Goal: Information Seeking & Learning: Learn about a topic

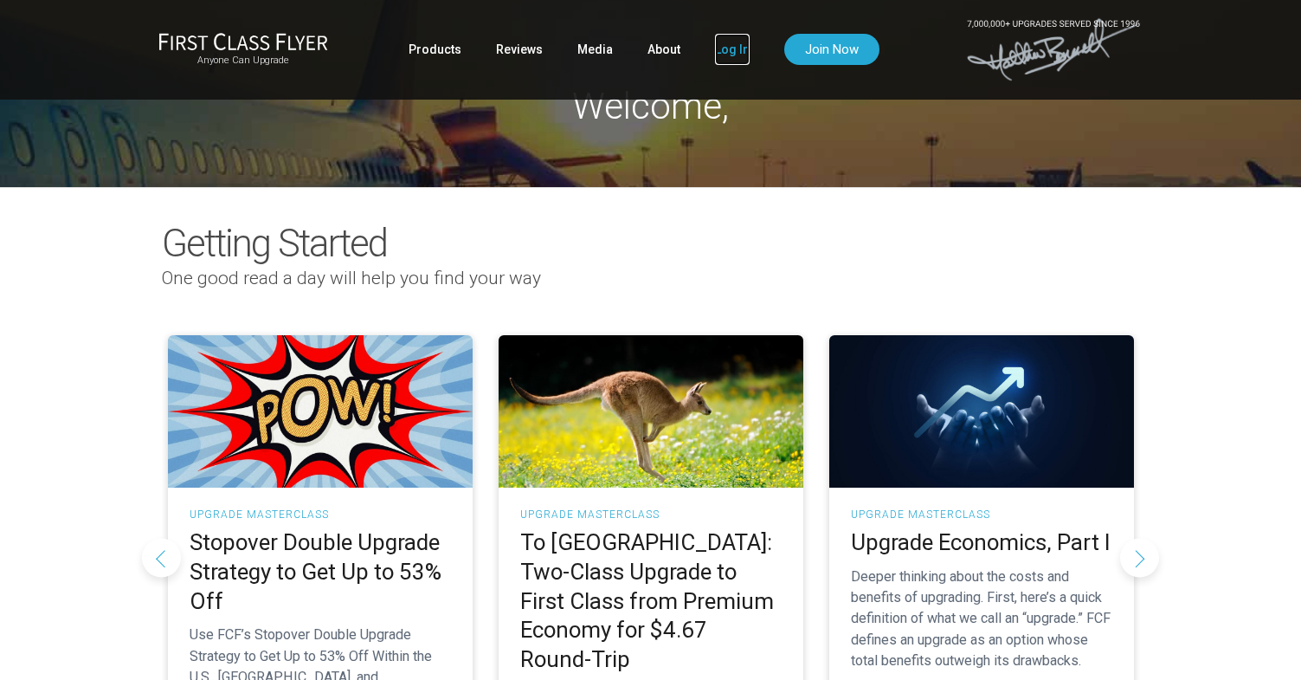
click at [725, 53] on link "Log In" at bounding box center [732, 49] width 35 height 31
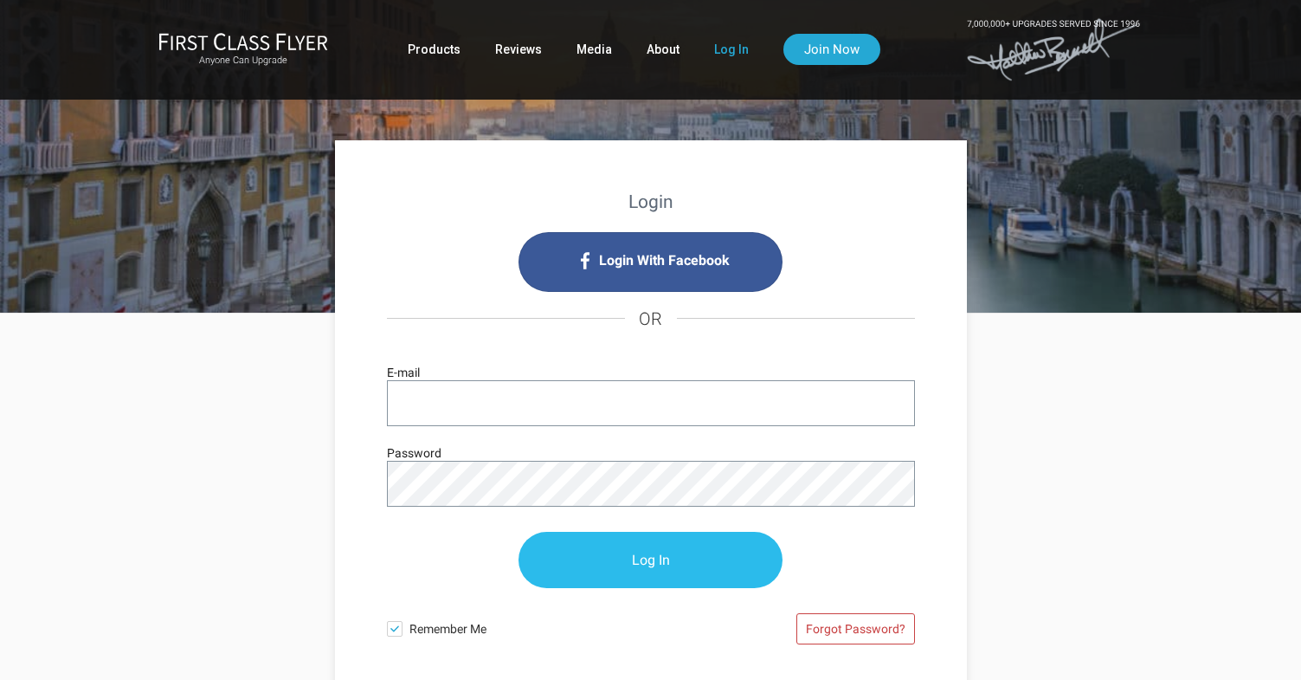
type input "swidlaw@gmail.com"
click at [635, 551] on input "Log In" at bounding box center [651, 560] width 264 height 56
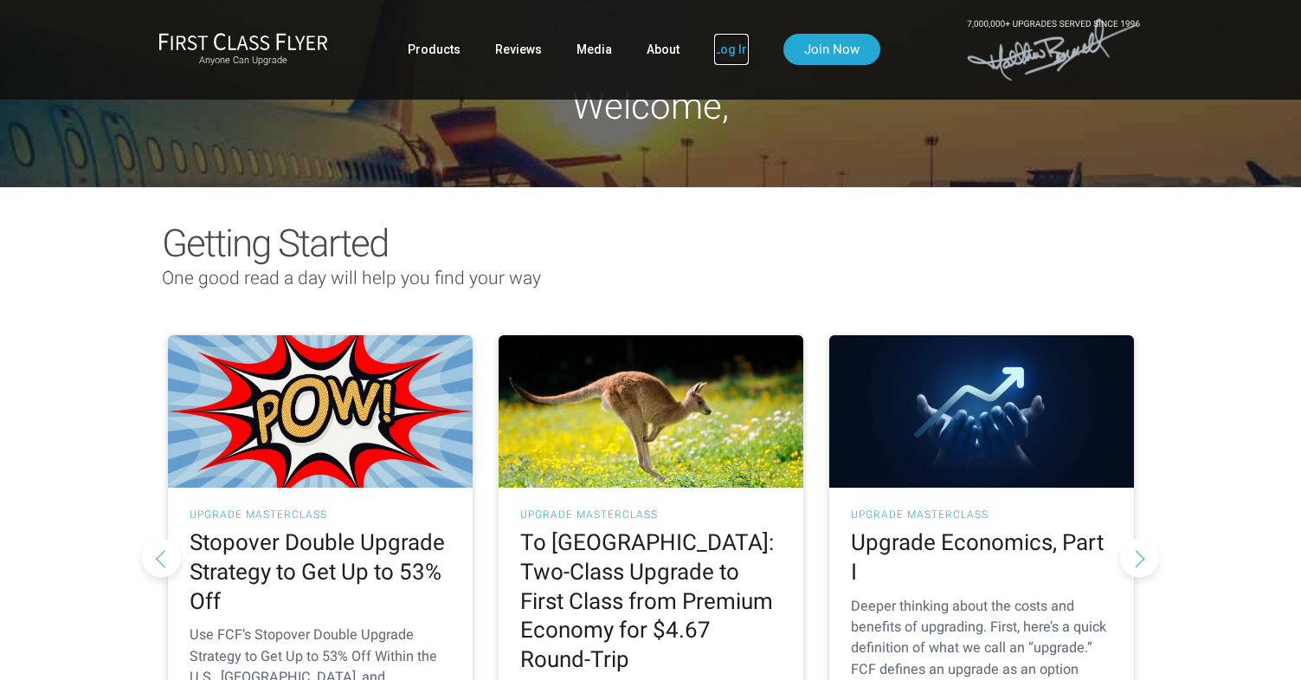
click at [731, 48] on link "Log In" at bounding box center [731, 49] width 35 height 31
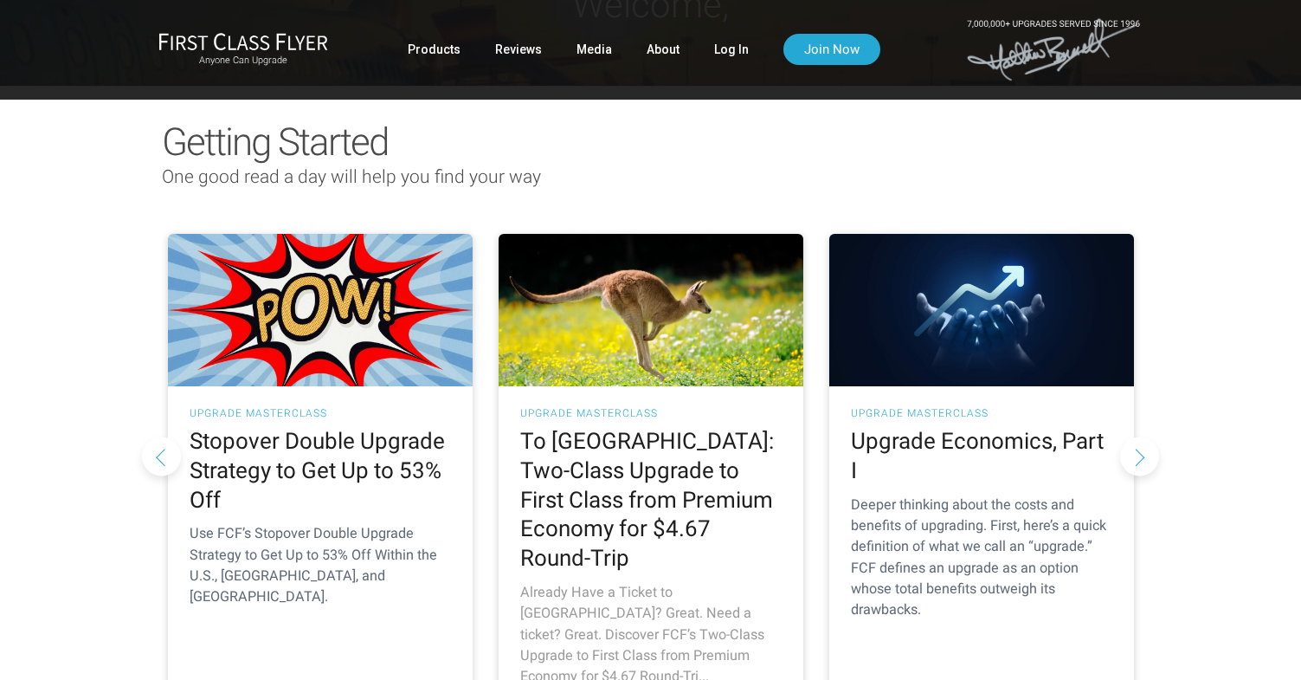
scroll to position [122, 0]
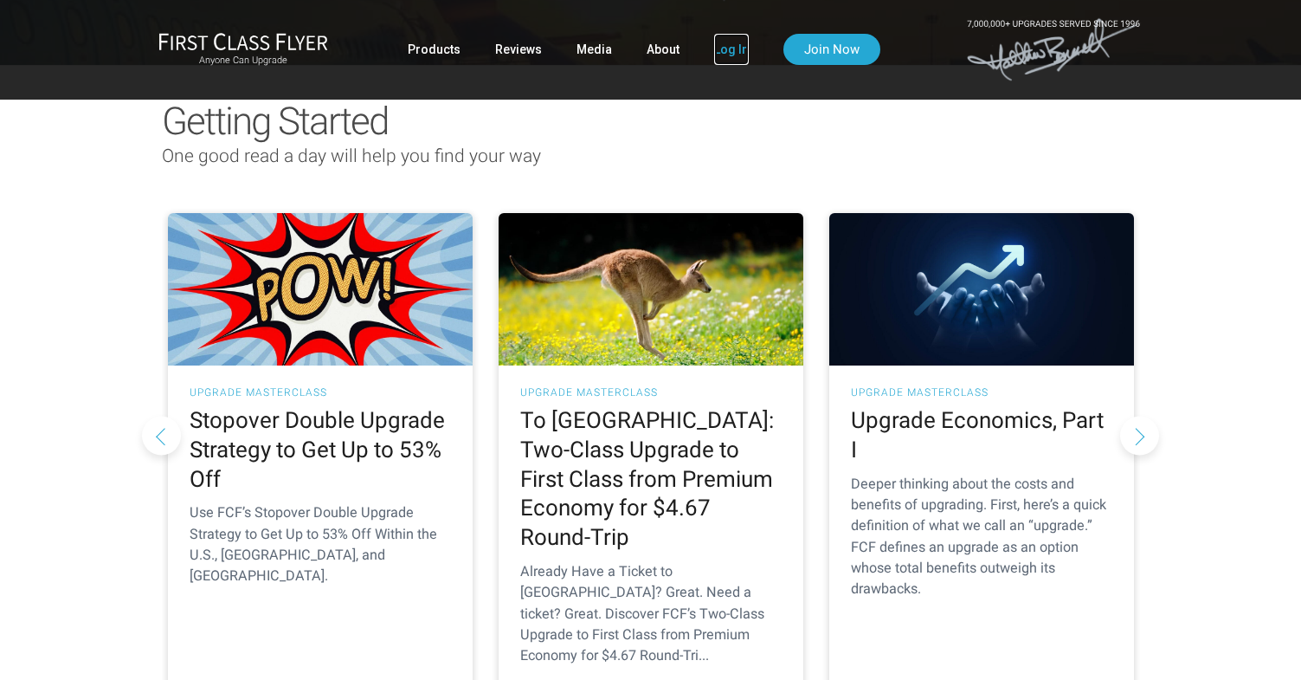
click at [722, 45] on link "Log In" at bounding box center [731, 49] width 35 height 31
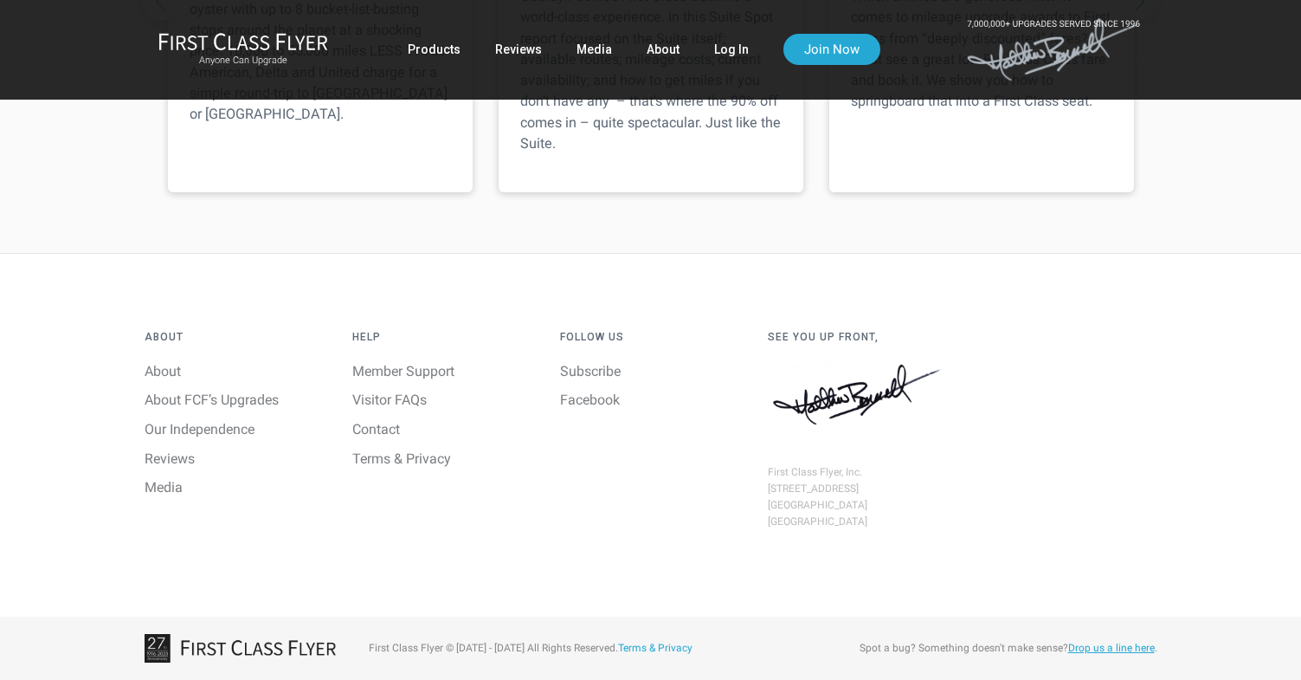
scroll to position [2660, 0]
click at [218, 38] on img at bounding box center [243, 41] width 170 height 18
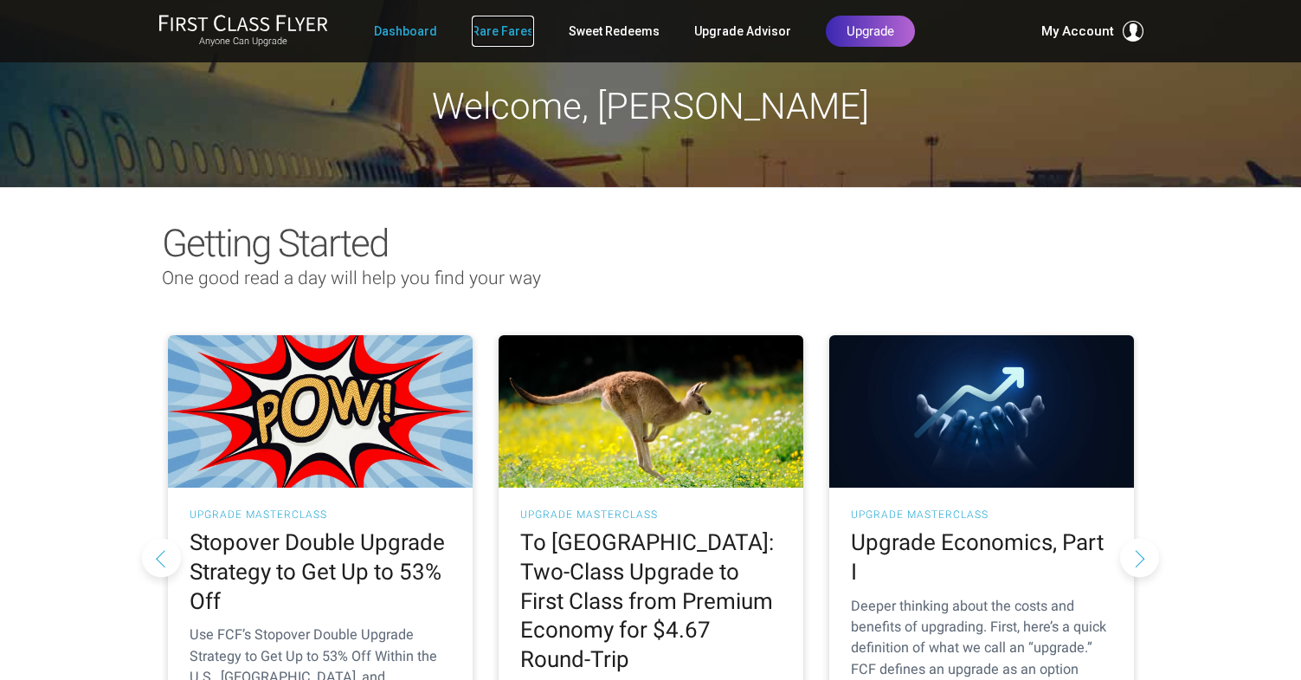
click at [506, 27] on link "Rare Fares" at bounding box center [503, 31] width 62 height 31
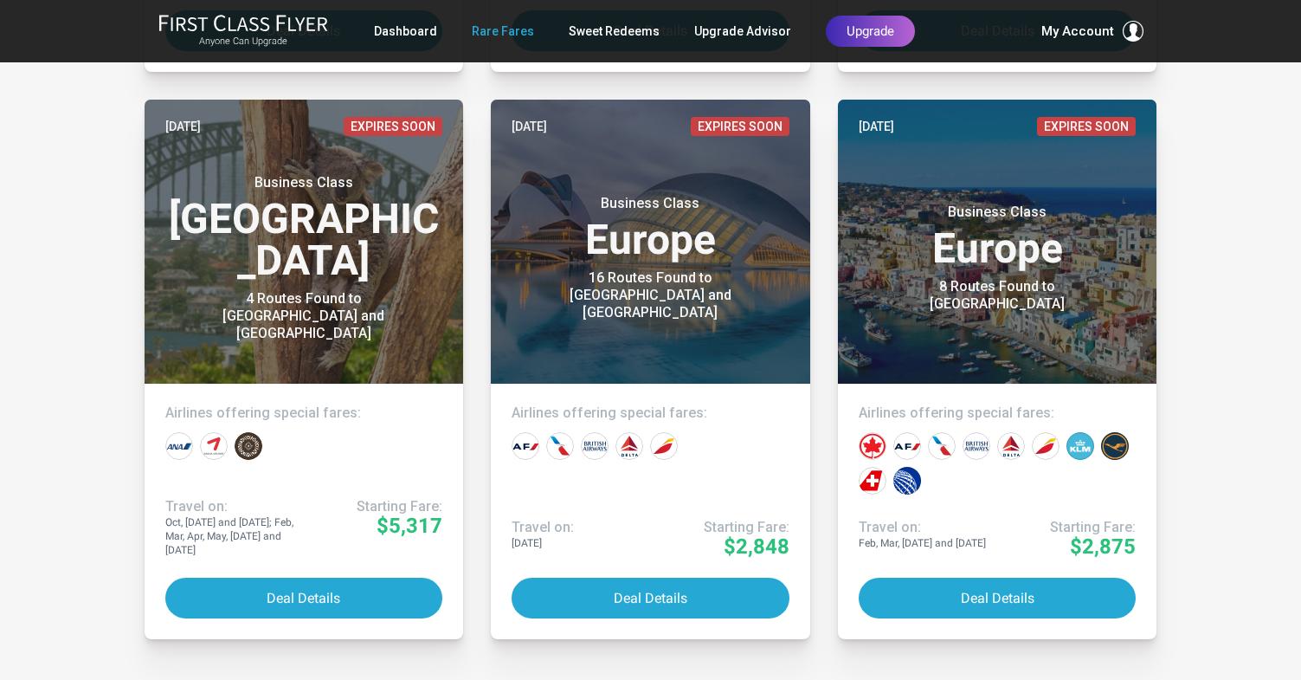
scroll to position [8750, 0]
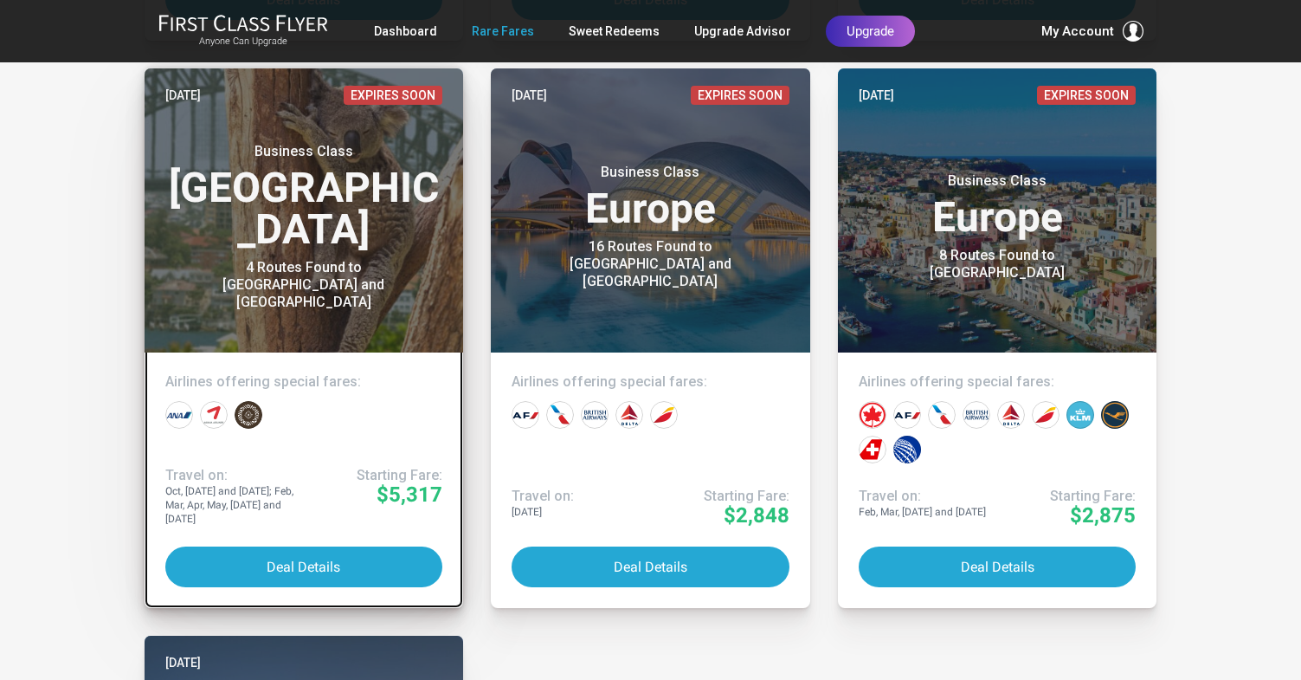
click at [295, 259] on div "4 Routes Found to Auckland and Sydney" at bounding box center [304, 285] width 216 height 52
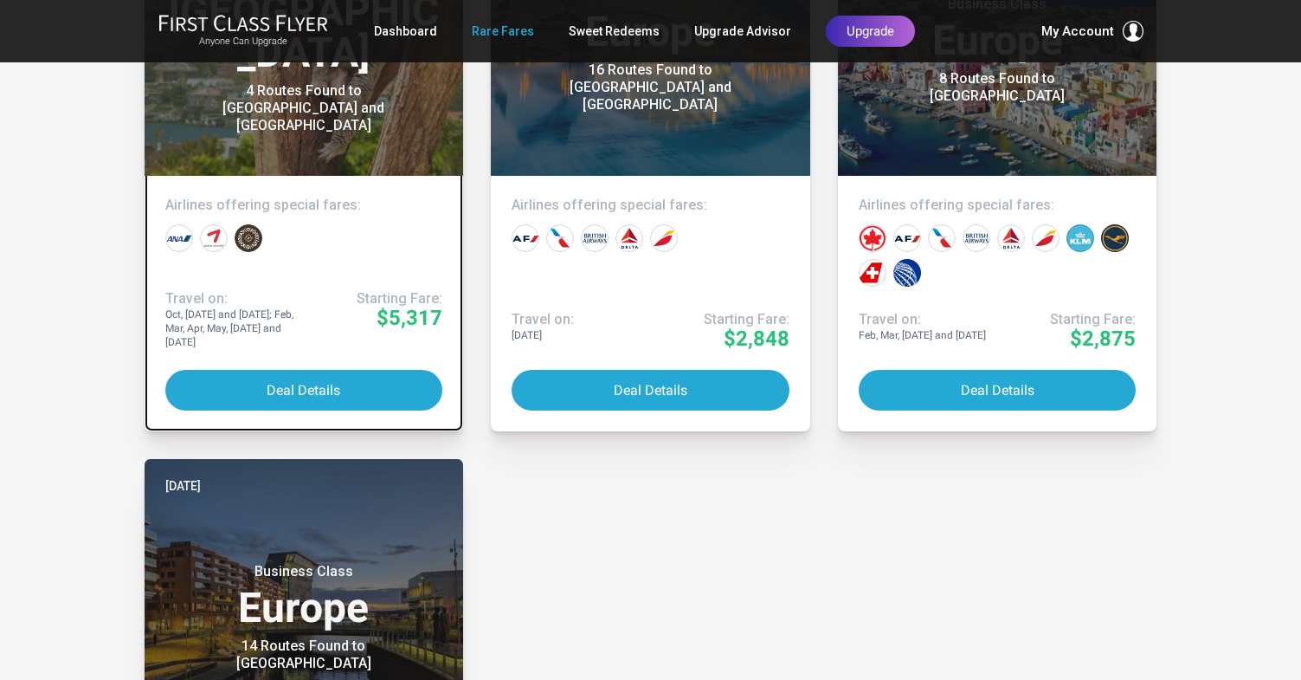
scroll to position [8594, 0]
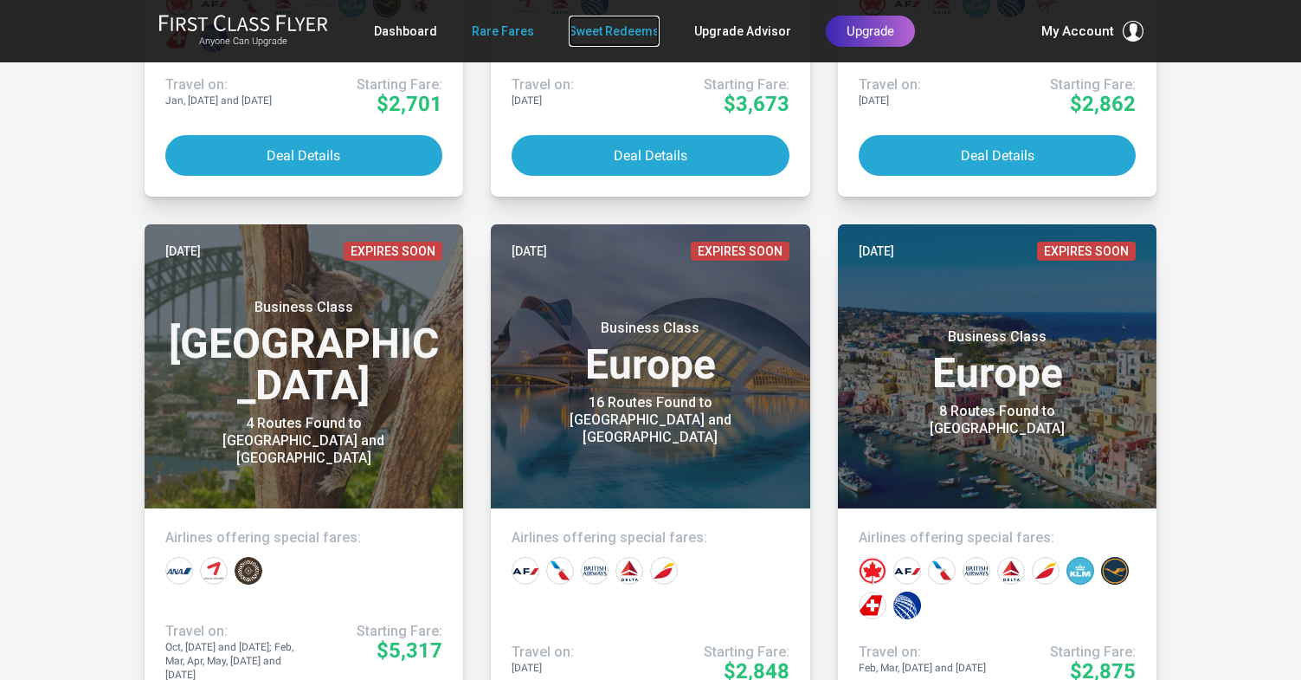
click at [592, 38] on link "Sweet Redeems" at bounding box center [614, 31] width 91 height 31
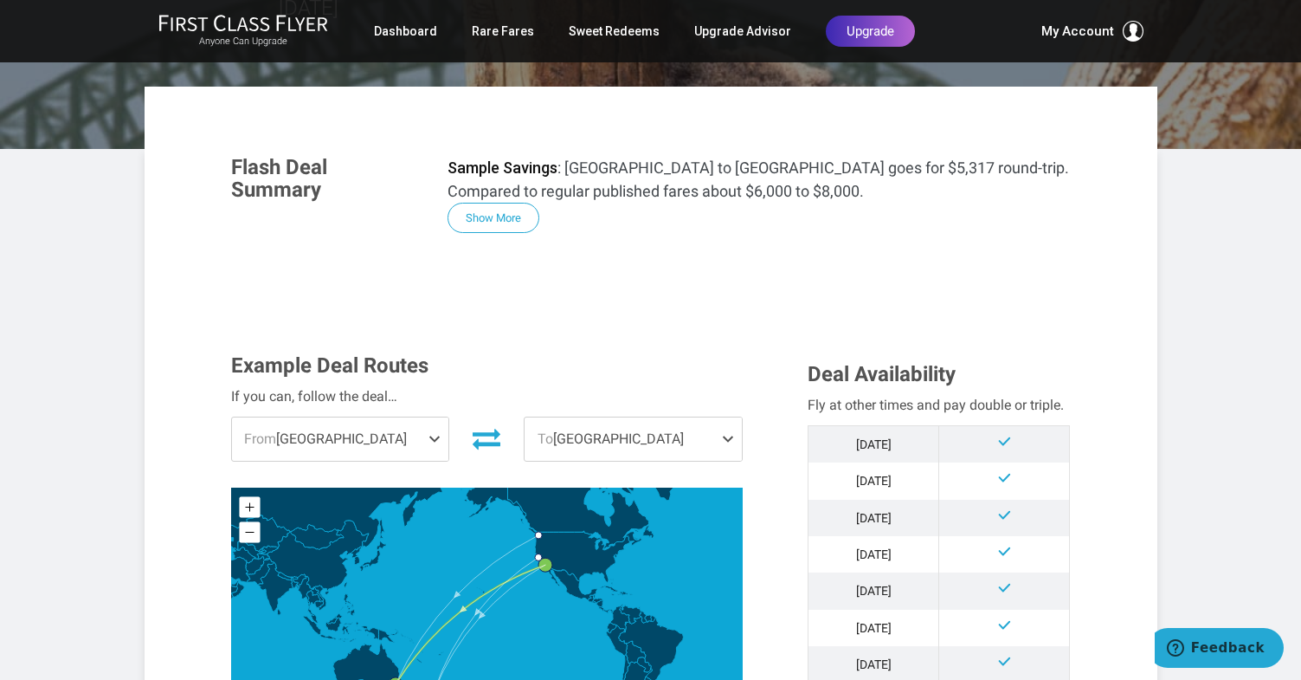
scroll to position [287, 0]
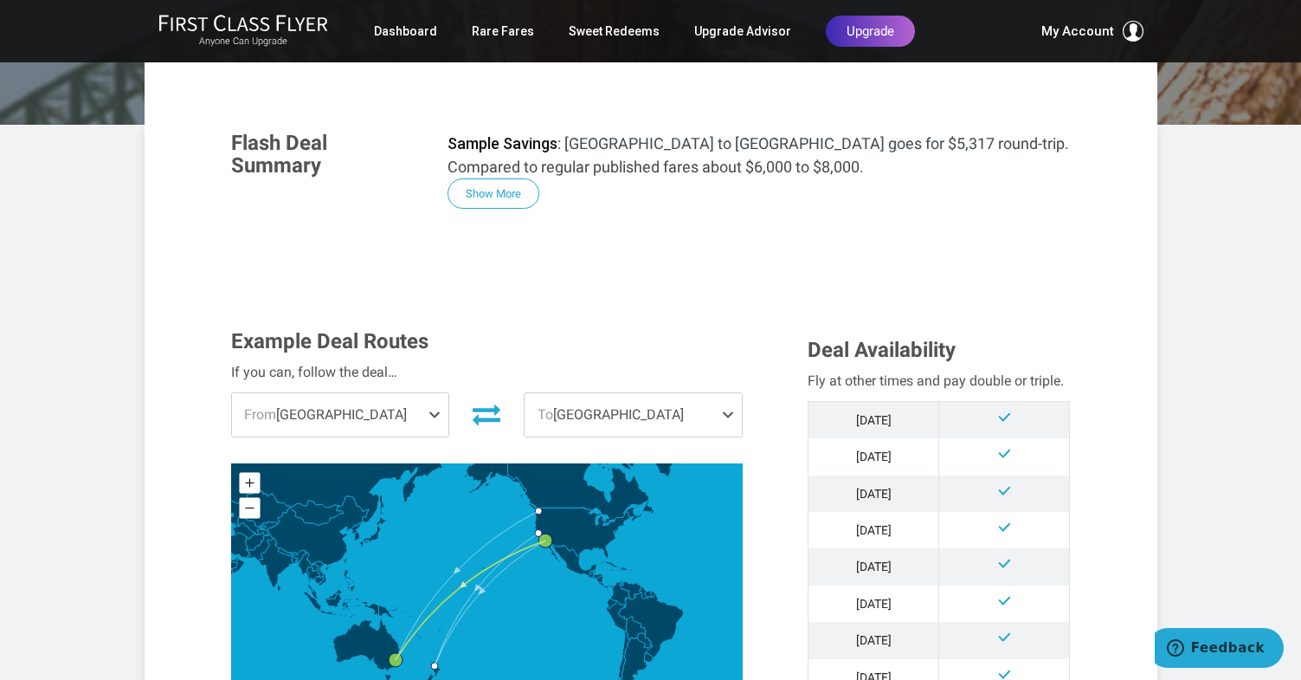
click at [356, 393] on span "From Los Angeles" at bounding box center [340, 414] width 217 height 43
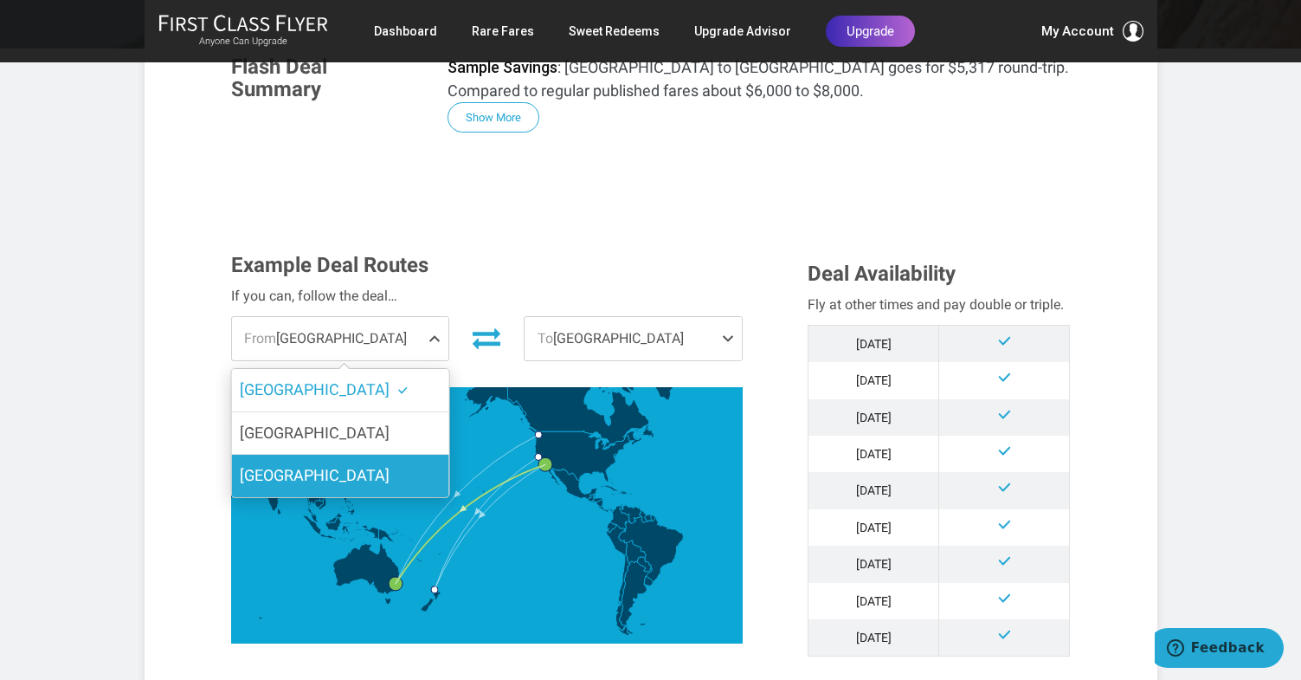
scroll to position [365, 0]
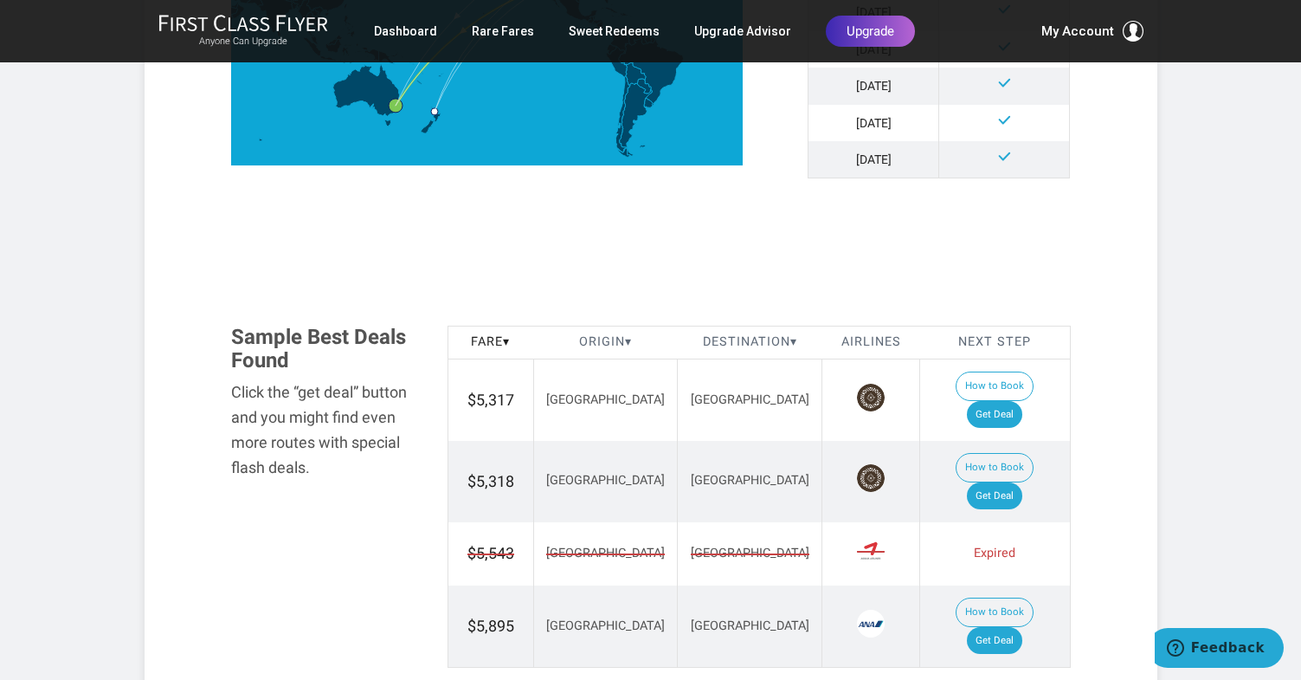
scroll to position [957, 0]
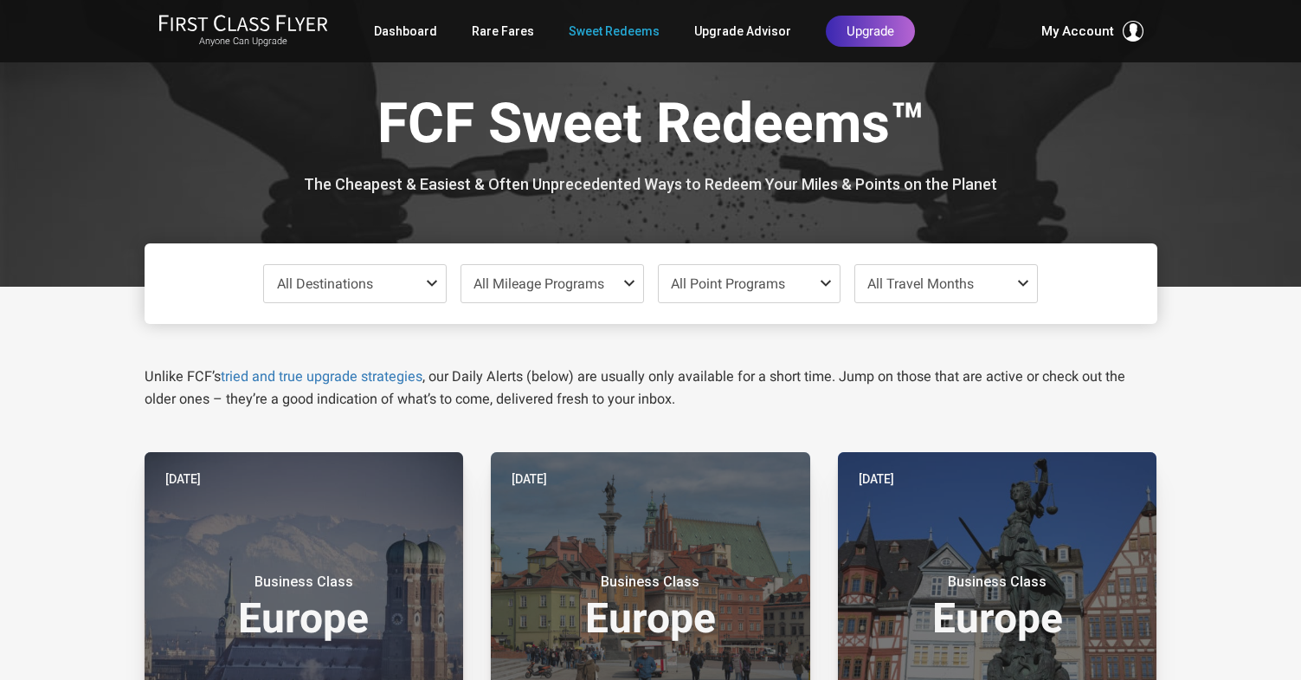
click at [426, 286] on span at bounding box center [435, 283] width 21 height 14
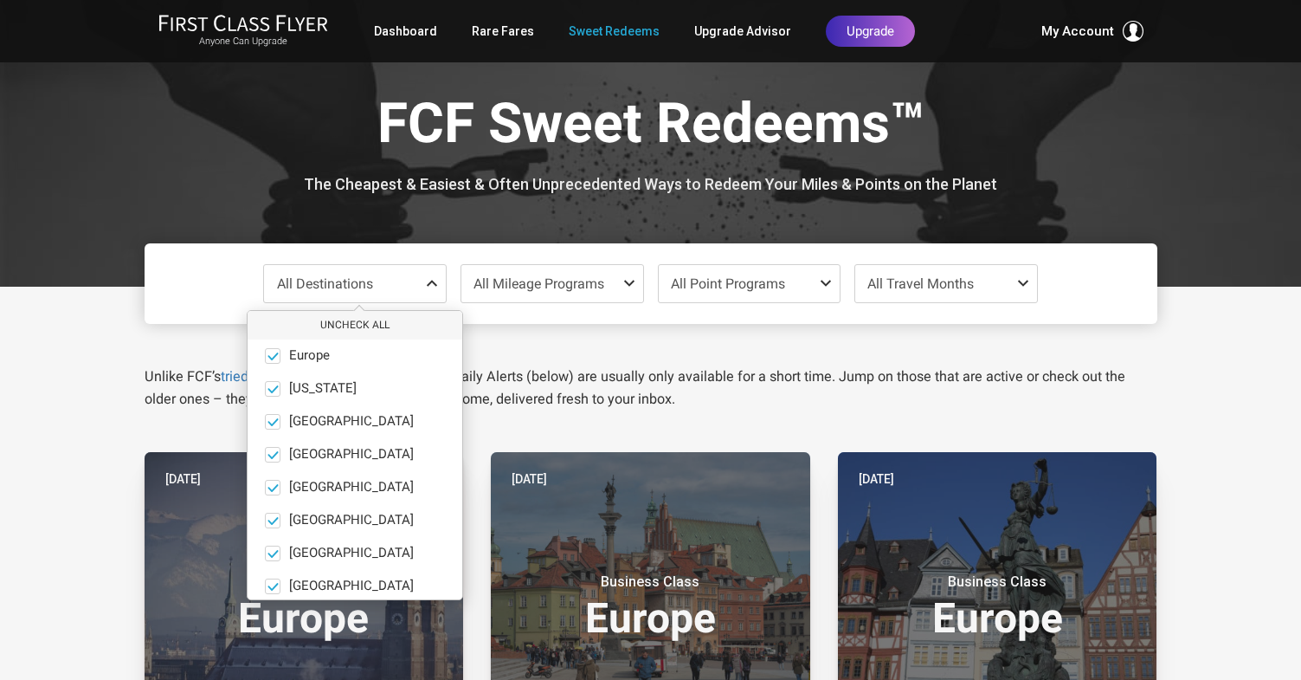
scroll to position [119, 0]
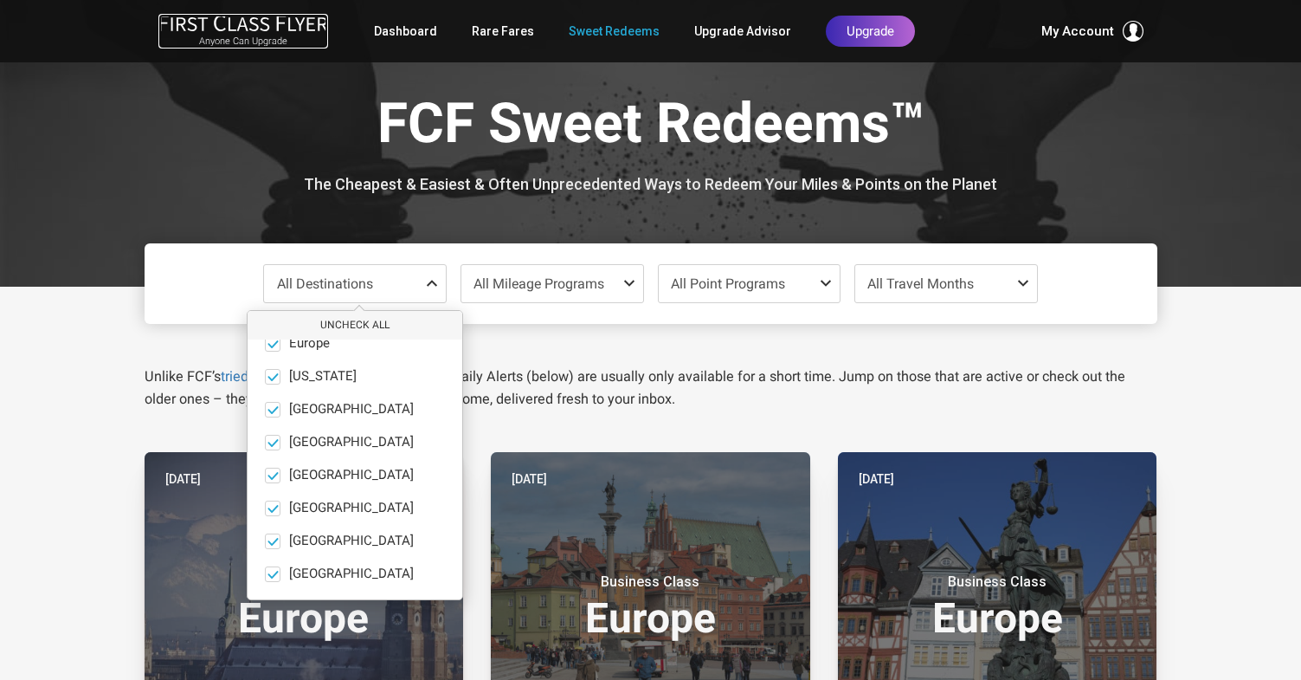
click at [224, 26] on img at bounding box center [243, 23] width 170 height 18
